Goal: Task Accomplishment & Management: Manage account settings

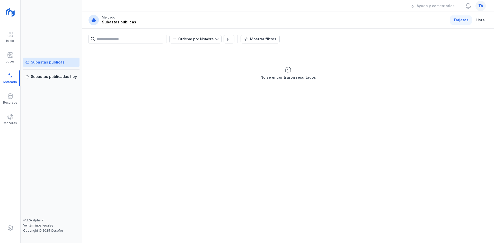
click at [481, 2] on div "ta" at bounding box center [480, 6] width 10 height 10
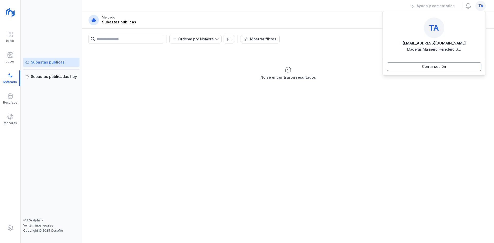
click at [409, 65] on button "Cerrar sesión" at bounding box center [433, 66] width 95 height 9
